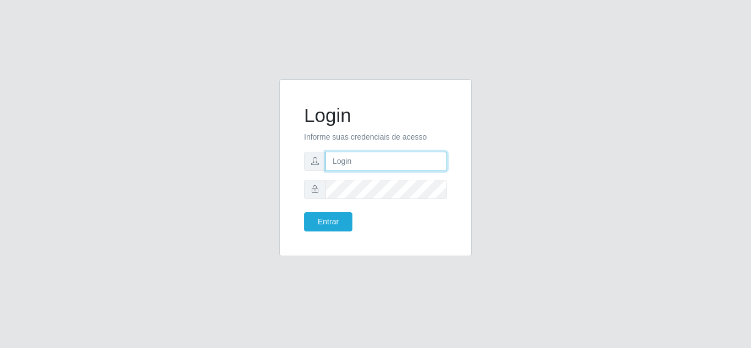
click at [397, 162] on input "text" at bounding box center [387, 161] width 122 height 19
click at [392, 163] on input "patriciarede@loja06" at bounding box center [387, 161] width 122 height 19
click at [416, 162] on input "patriciarede@loja06" at bounding box center [387, 161] width 122 height 19
click at [418, 159] on input "patriciarede@loja06" at bounding box center [387, 161] width 122 height 19
type input "p"
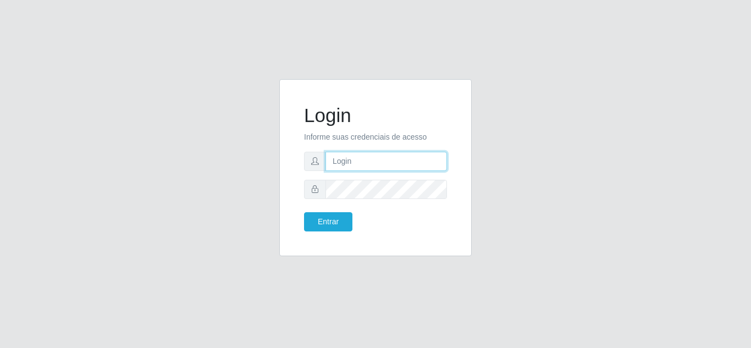
click at [386, 167] on input "text" at bounding box center [387, 161] width 122 height 19
type input ":"
click at [426, 166] on input "text" at bounding box center [387, 161] width 122 height 19
type input "patriciarede@loja06"
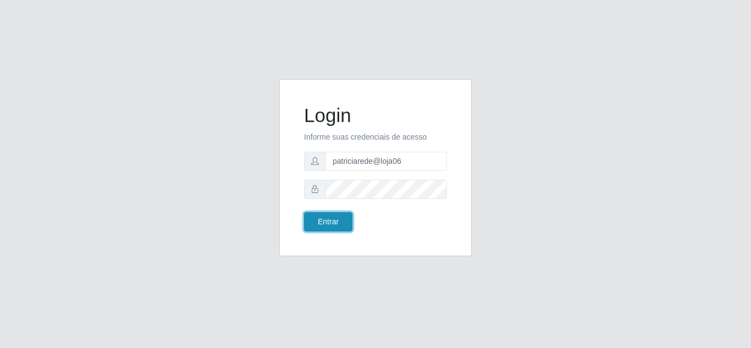
click at [334, 223] on button "Entrar" at bounding box center [328, 221] width 48 height 19
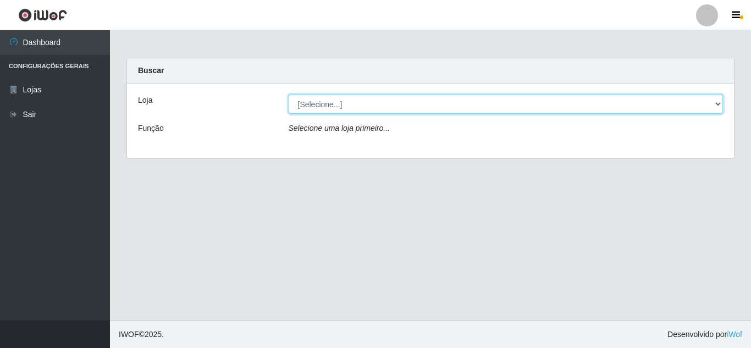
click at [316, 105] on select "[Selecione...] Rede Compras Supermercados - LOJA 6" at bounding box center [506, 104] width 435 height 19
select select "398"
click at [289, 95] on select "[Selecione...] Rede Compras Supermercados - LOJA 6" at bounding box center [506, 104] width 435 height 19
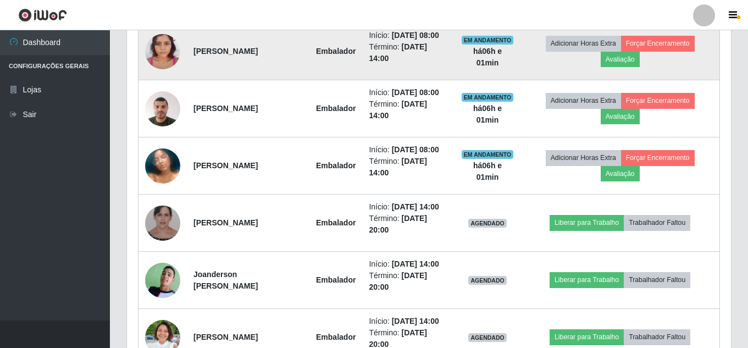
scroll to position [440, 0]
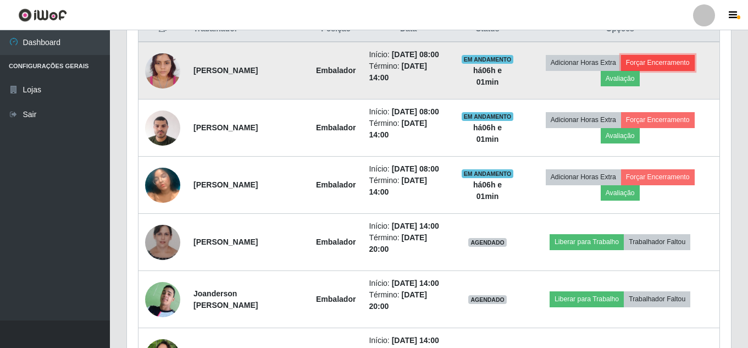
click at [661, 58] on button "Forçar Encerramento" at bounding box center [658, 62] width 74 height 15
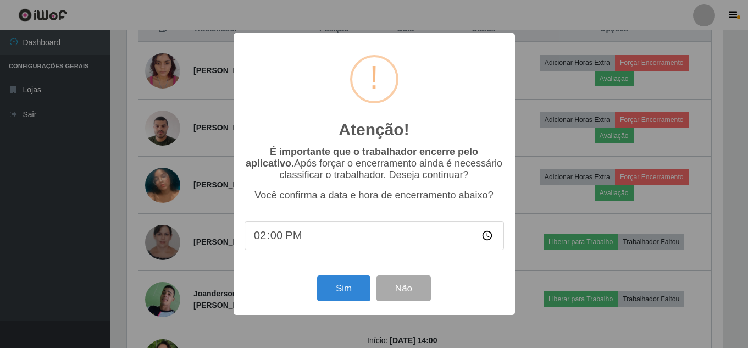
scroll to position [228, 599]
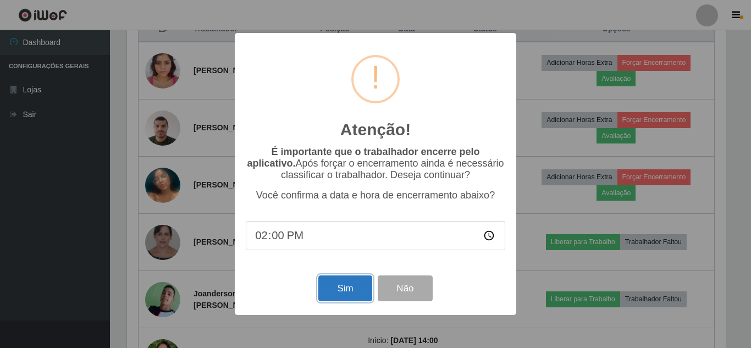
click at [334, 285] on button "Sim" at bounding box center [344, 289] width 53 height 26
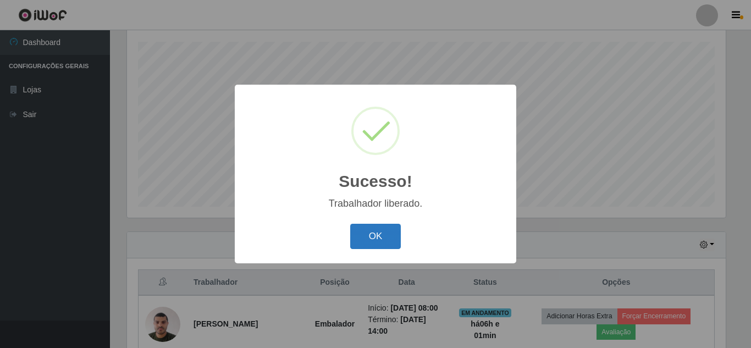
click at [359, 236] on button "OK" at bounding box center [375, 237] width 51 height 26
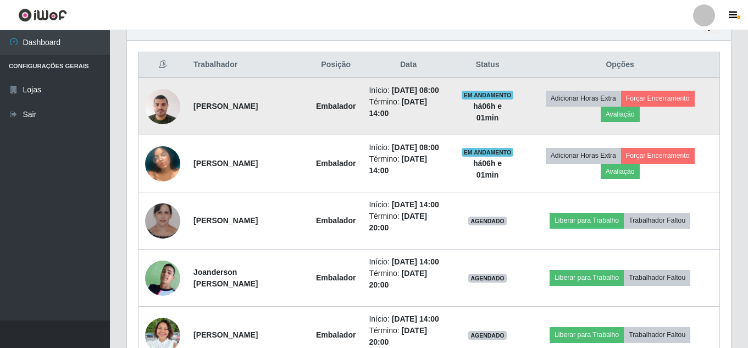
scroll to position [406, 0]
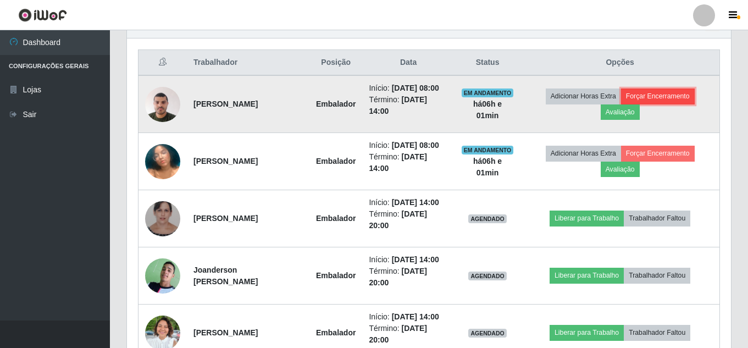
click at [643, 94] on button "Forçar Encerramento" at bounding box center [658, 96] width 74 height 15
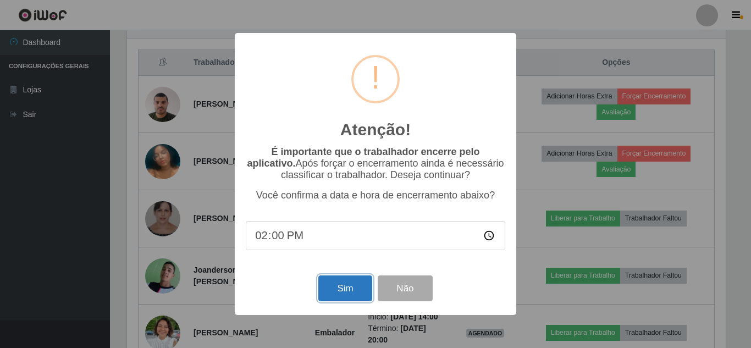
click at [348, 285] on button "Sim" at bounding box center [344, 289] width 53 height 26
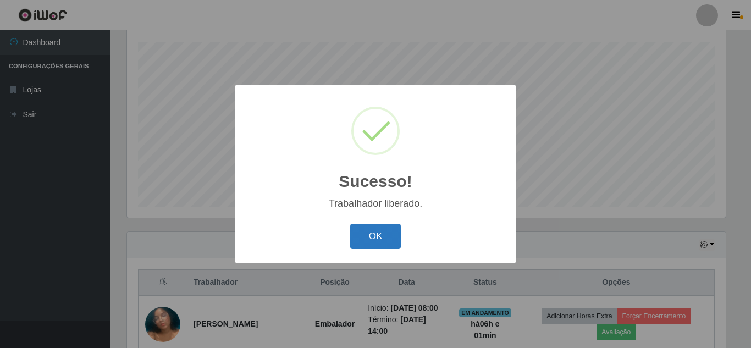
click at [392, 232] on button "OK" at bounding box center [375, 237] width 51 height 26
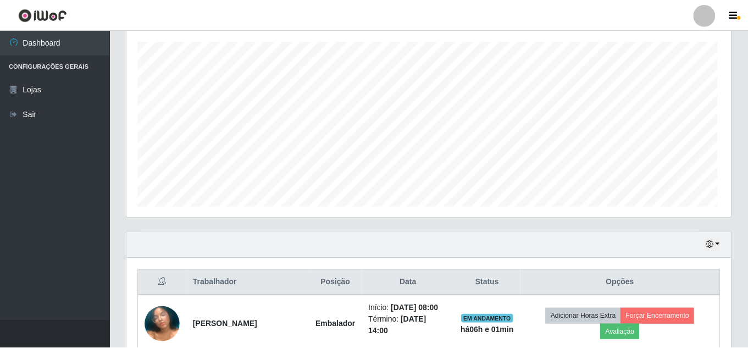
scroll to position [228, 604]
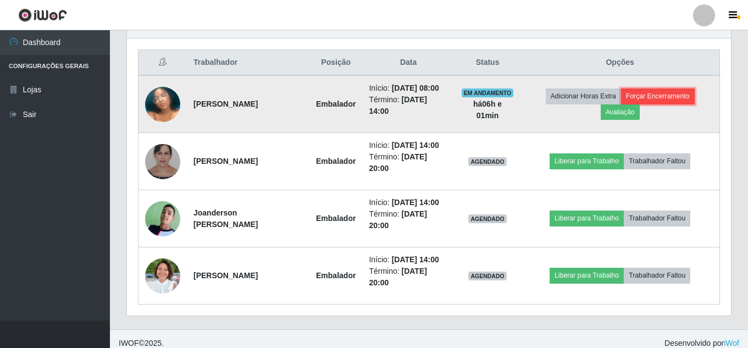
click at [670, 93] on button "Forçar Encerramento" at bounding box center [658, 96] width 74 height 15
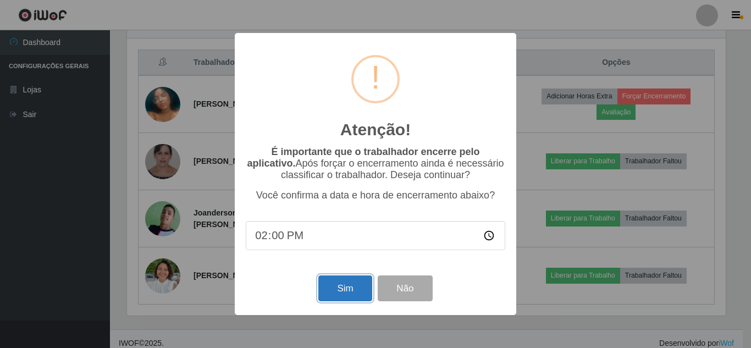
click at [348, 286] on button "Sim" at bounding box center [344, 289] width 53 height 26
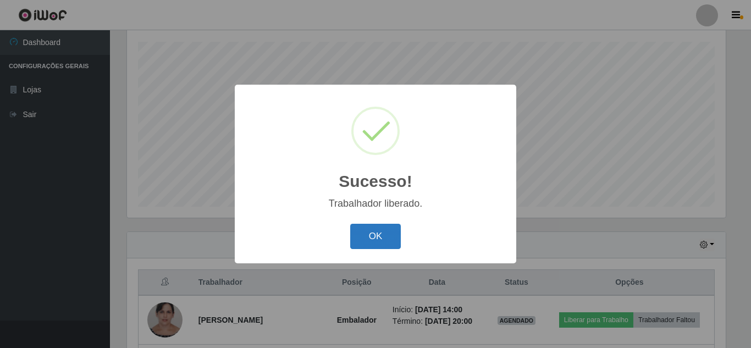
click at [370, 236] on button "OK" at bounding box center [375, 237] width 51 height 26
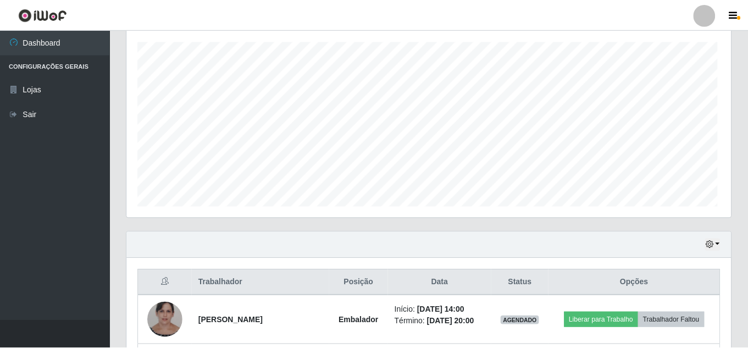
scroll to position [0, 0]
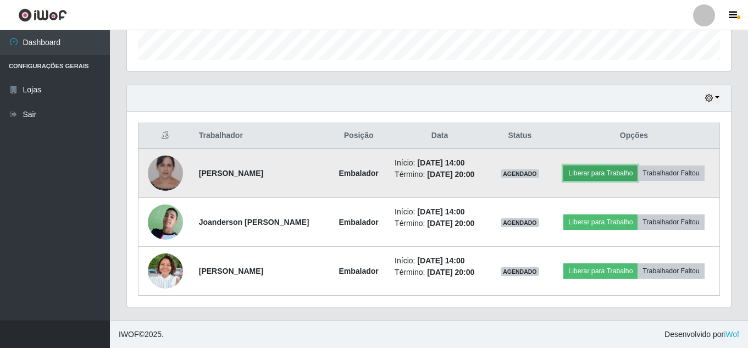
click at [585, 169] on button "Liberar para Trabalho" at bounding box center [601, 173] width 74 height 15
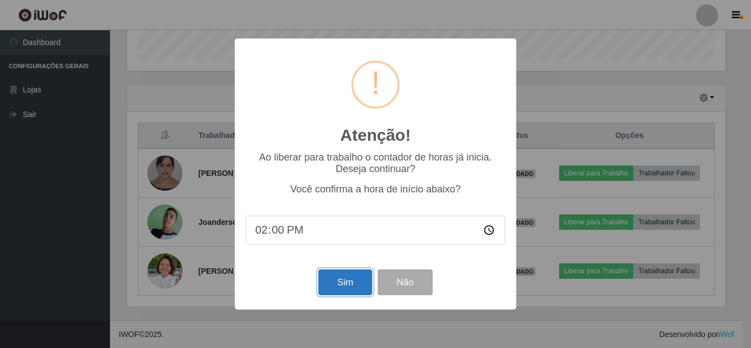
click at [342, 283] on button "Sim" at bounding box center [344, 282] width 53 height 26
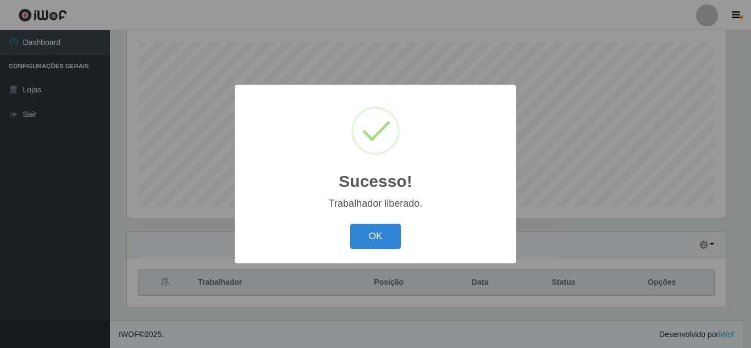
click at [384, 244] on button "OK" at bounding box center [375, 237] width 51 height 26
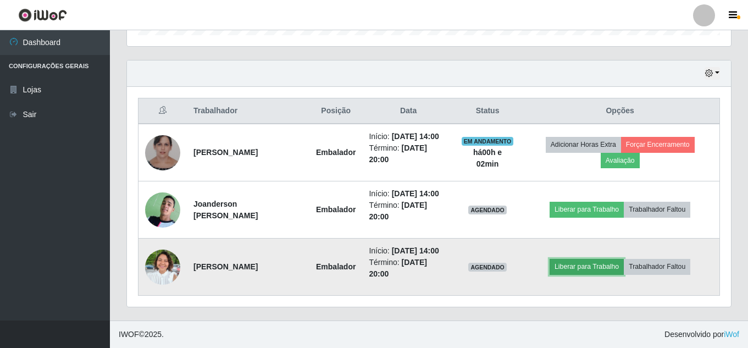
click at [566, 267] on button "Liberar para Trabalho" at bounding box center [587, 266] width 74 height 15
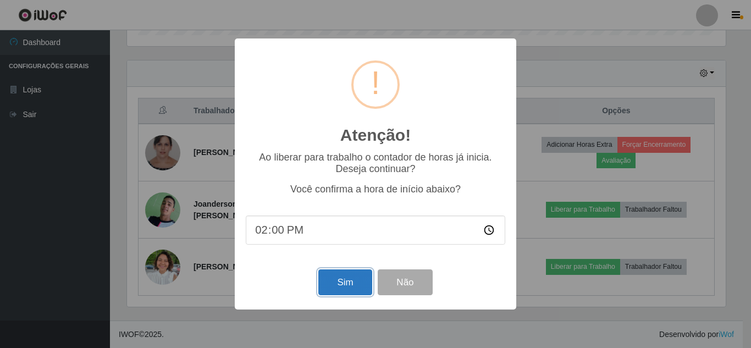
click at [344, 285] on button "Sim" at bounding box center [344, 282] width 53 height 26
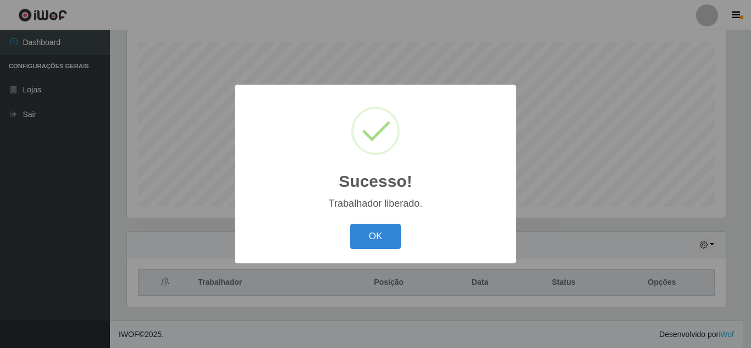
click at [589, 210] on div "Sucesso! × Trabalhador liberado. OK Cancel" at bounding box center [375, 174] width 751 height 348
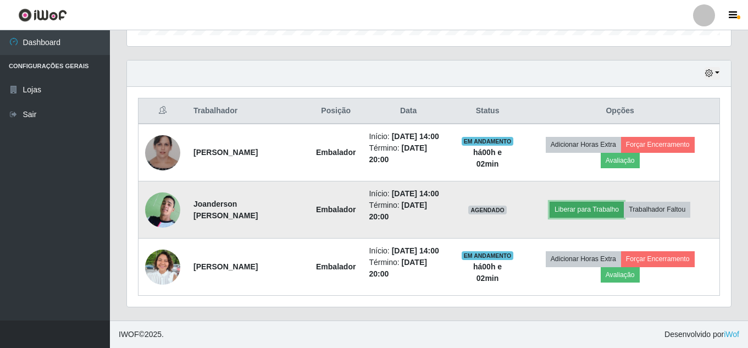
click at [571, 205] on button "Liberar para Trabalho" at bounding box center [587, 209] width 74 height 15
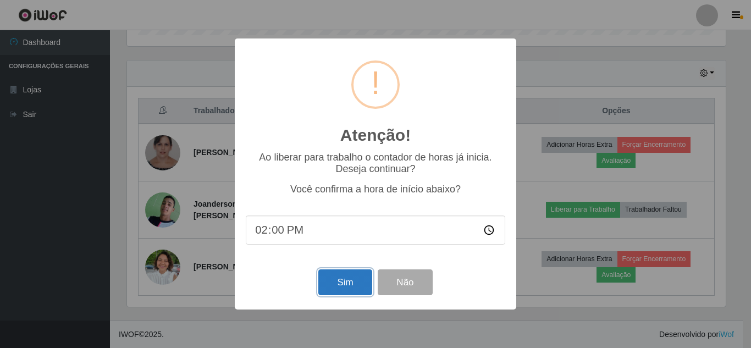
click at [363, 286] on button "Sim" at bounding box center [344, 282] width 53 height 26
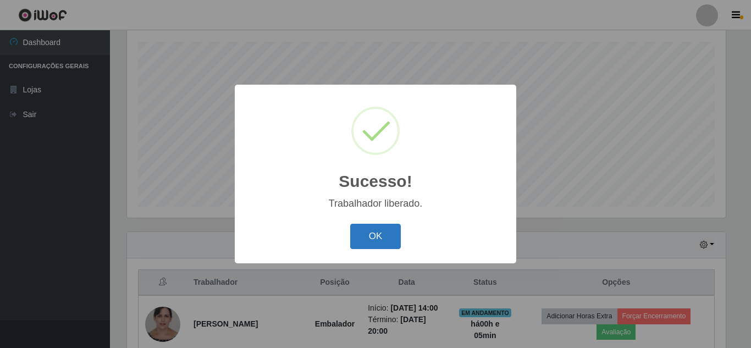
click at [372, 232] on button "OK" at bounding box center [375, 237] width 51 height 26
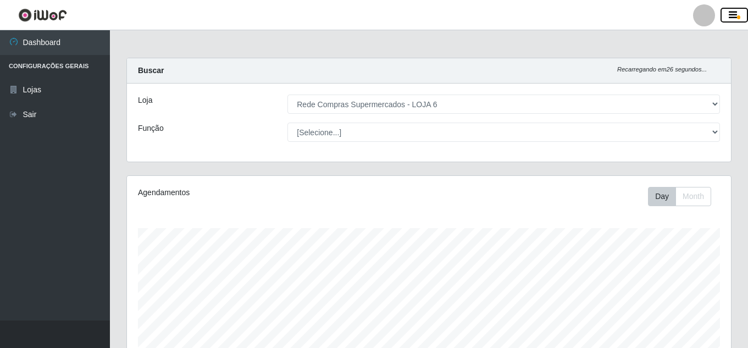
click at [735, 14] on icon "button" at bounding box center [733, 15] width 8 height 10
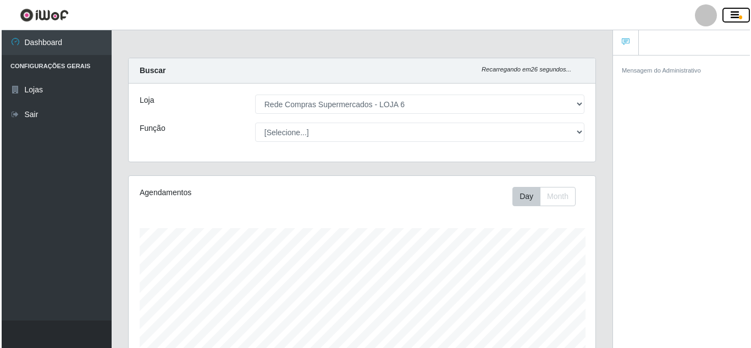
scroll to position [549673, 549434]
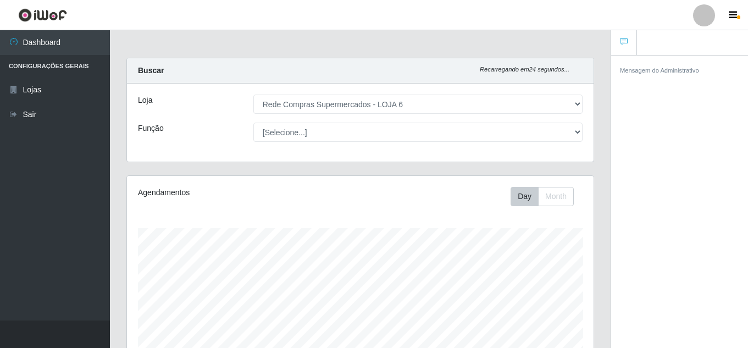
click at [702, 15] on div at bounding box center [704, 15] width 22 height 22
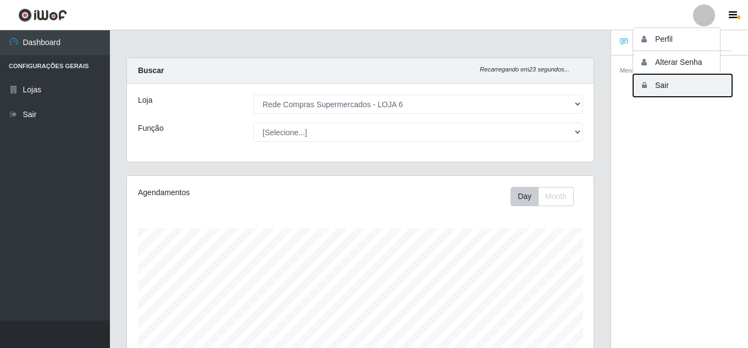
click at [670, 86] on button "Sair" at bounding box center [682, 85] width 99 height 23
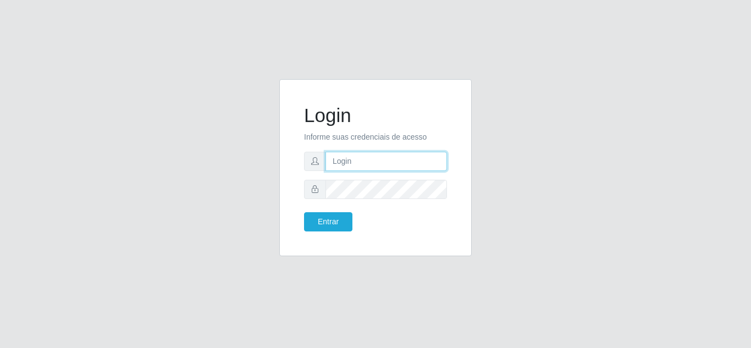
click at [362, 162] on input "text" at bounding box center [387, 161] width 122 height 19
type input "patriciarede@loja06"
click at [315, 202] on form "Login Informe suas credenciais de acesso patriciarede@loja06 Entrar" at bounding box center [375, 168] width 143 height 128
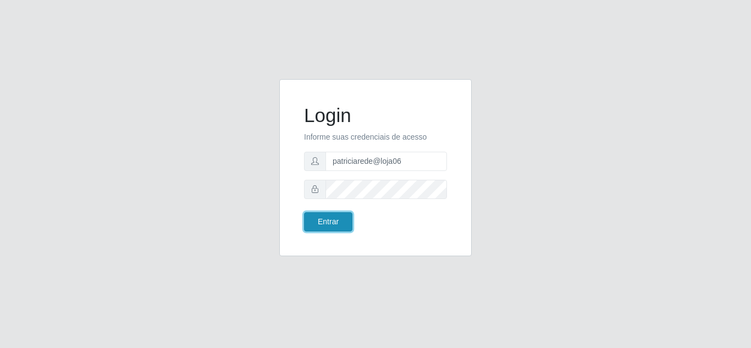
click at [327, 221] on button "Entrar" at bounding box center [328, 221] width 48 height 19
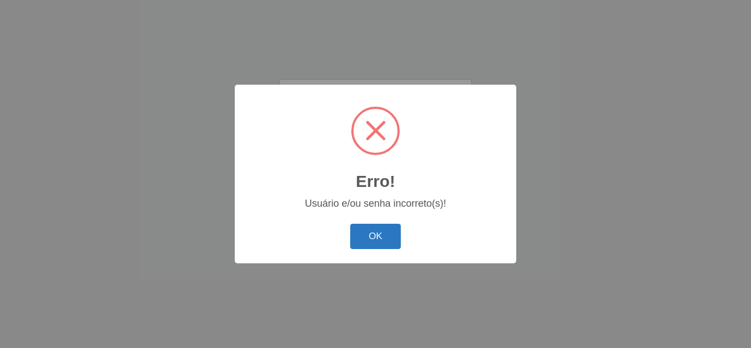
click at [371, 254] on div "Erro! × Usuário e/ou senha incorreto(s)! OK Cancel" at bounding box center [376, 174] width 282 height 178
click at [381, 237] on button "OK" at bounding box center [375, 237] width 51 height 26
